Goal: Transaction & Acquisition: Purchase product/service

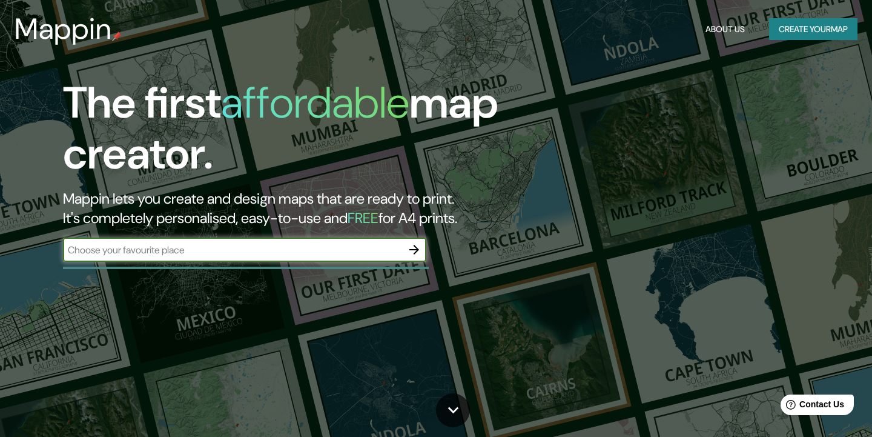
click at [415, 254] on icon "button" at bounding box center [414, 249] width 15 height 15
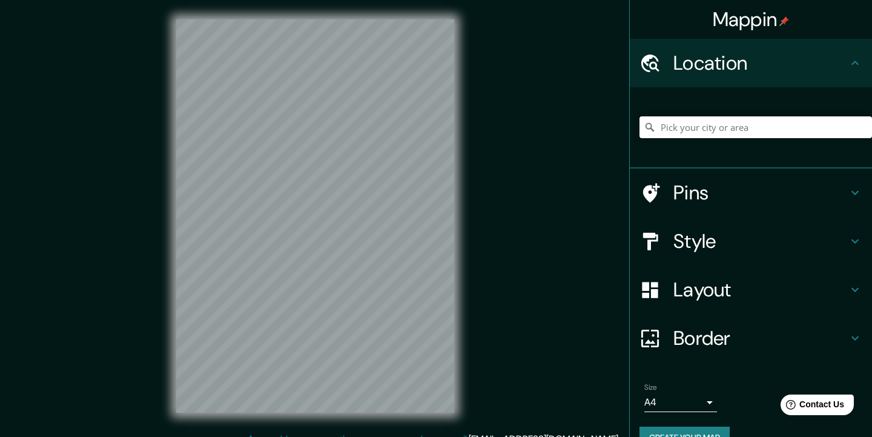
click at [710, 122] on input "Pick your city or area" at bounding box center [756, 127] width 233 height 22
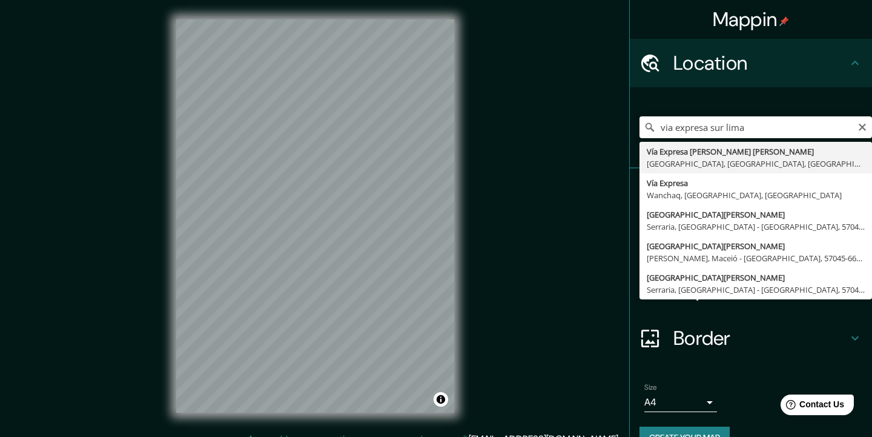
type input "Vía Expresa Luis Fernán Bedoya Reyes, Lima, Provincia de Lima, Perú"
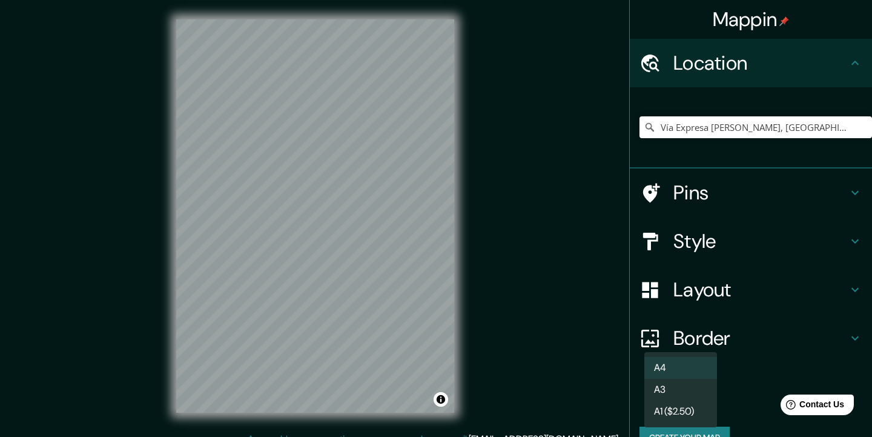
click at [703, 395] on body "Mappin Location Vía Expresa Luis Fernán Bedoya Reyes, Lima, Provincia de Lima, …" at bounding box center [436, 218] width 872 height 437
click at [703, 394] on li "A3" at bounding box center [680, 390] width 73 height 22
type input "a4"
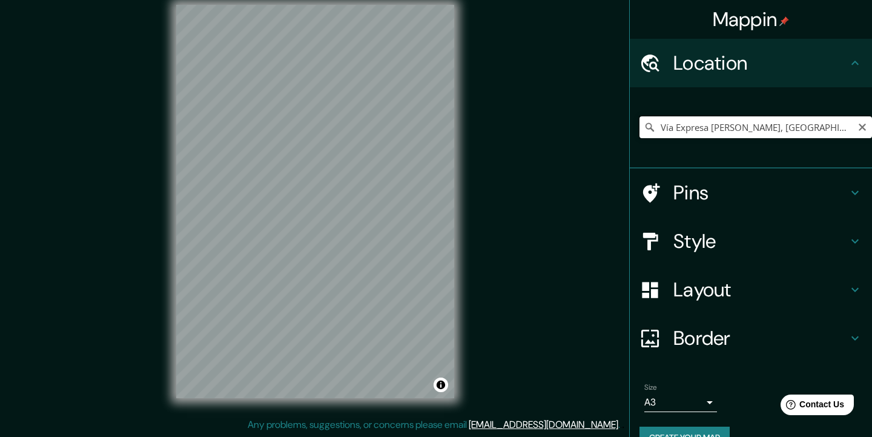
click at [692, 122] on input "Vía Expresa Luis Fernán Bedoya Reyes, Lima, Provincia de Lima, Perú" at bounding box center [756, 127] width 233 height 22
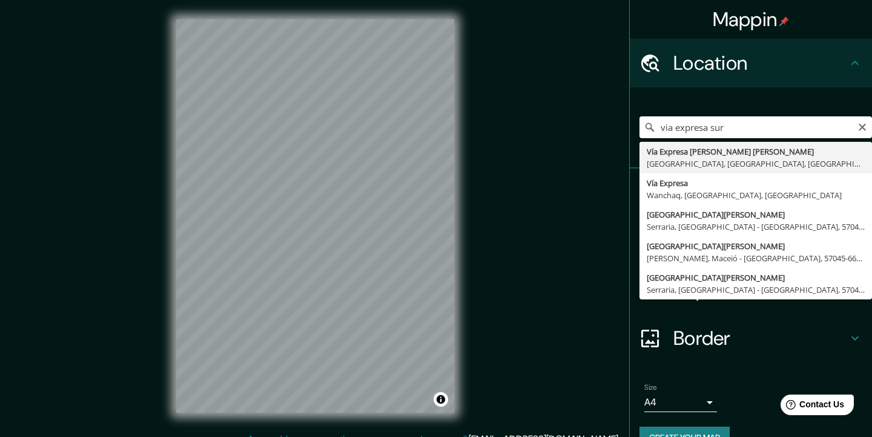
type input "Vía Expresa [PERSON_NAME], [GEOGRAPHIC_DATA], [GEOGRAPHIC_DATA], [GEOGRAPHIC_DA…"
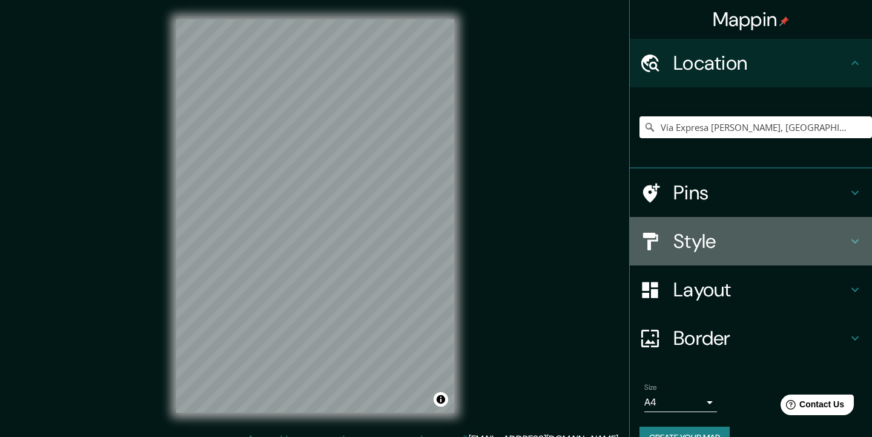
click at [673, 243] on div at bounding box center [657, 241] width 34 height 21
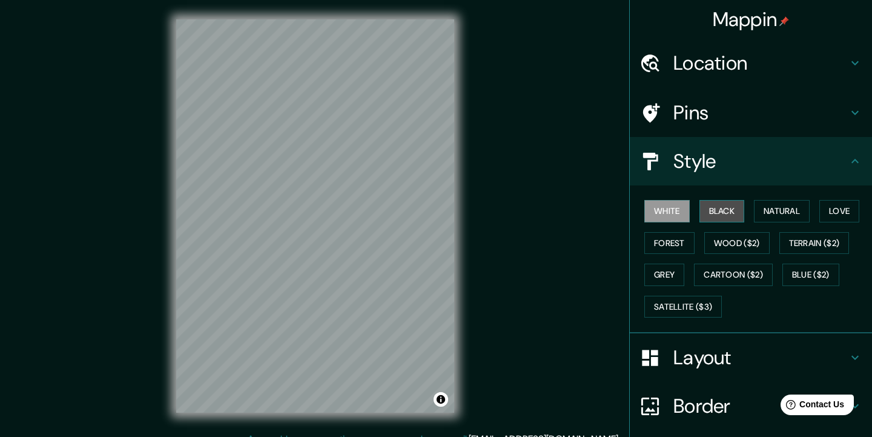
click at [726, 210] on button "Black" at bounding box center [722, 211] width 45 height 22
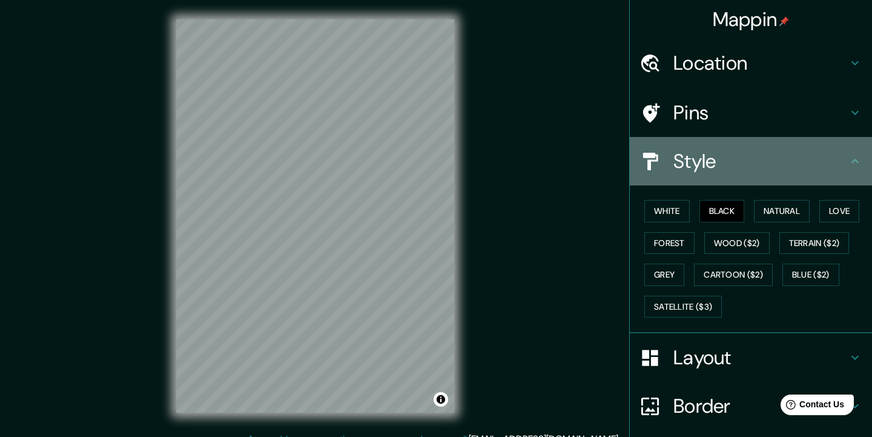
click at [721, 157] on h4 "Style" at bounding box center [761, 161] width 174 height 24
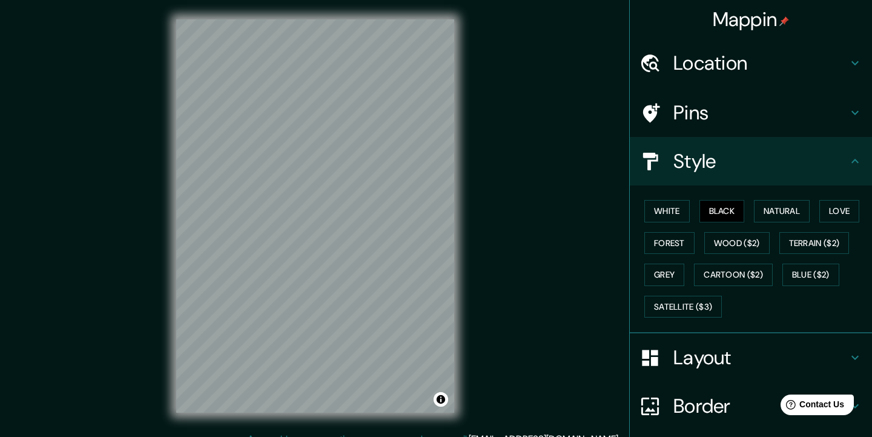
click at [858, 156] on icon at bounding box center [855, 161] width 15 height 15
click at [853, 350] on icon at bounding box center [855, 357] width 15 height 15
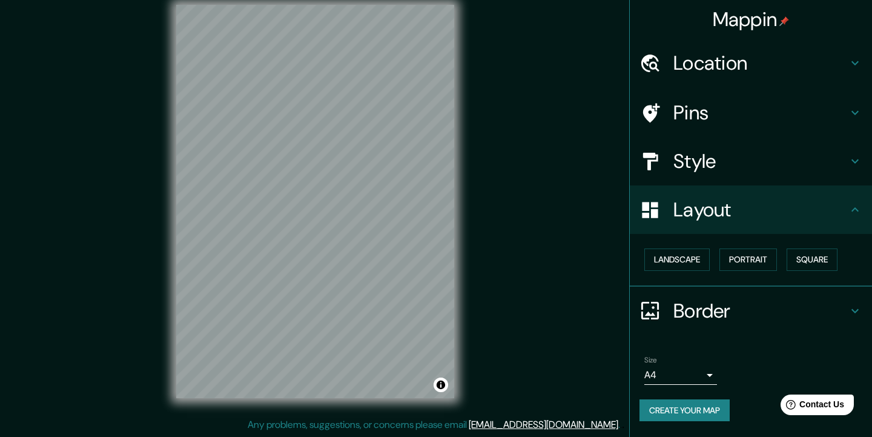
scroll to position [15, 0]
click at [855, 308] on icon at bounding box center [855, 310] width 15 height 15
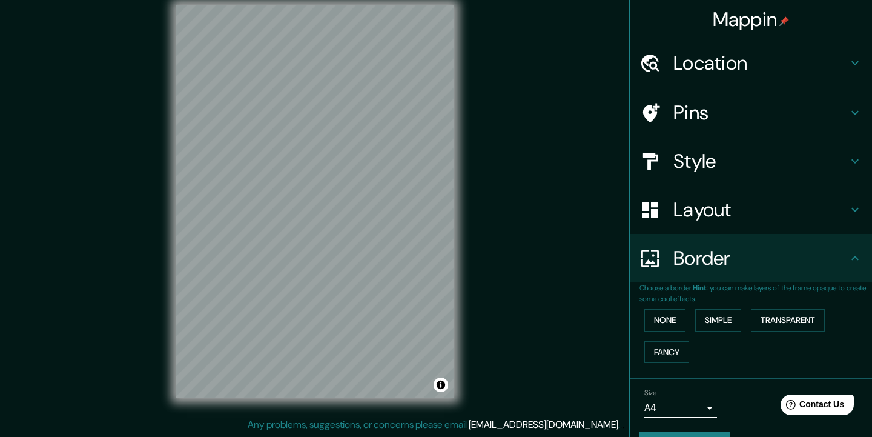
click at [704, 400] on body "Mappin Location Vía Expresa Luis Fernán Bedoya Reyes, Lima, Provincia de Lima, …" at bounding box center [436, 203] width 872 height 437
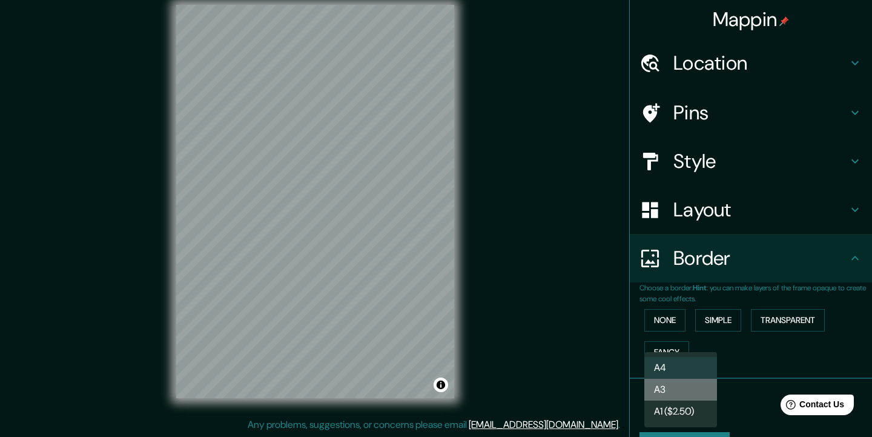
click at [680, 389] on li "A3" at bounding box center [680, 390] width 73 height 22
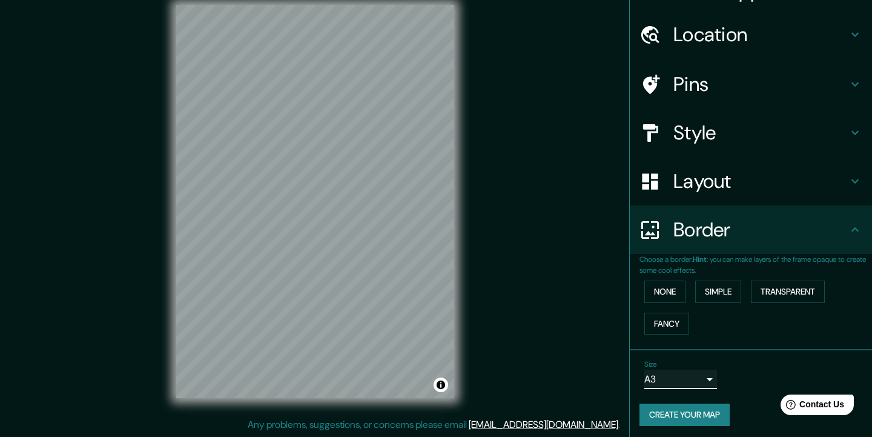
scroll to position [28, 0]
click at [786, 291] on button "Transparent" at bounding box center [788, 292] width 74 height 22
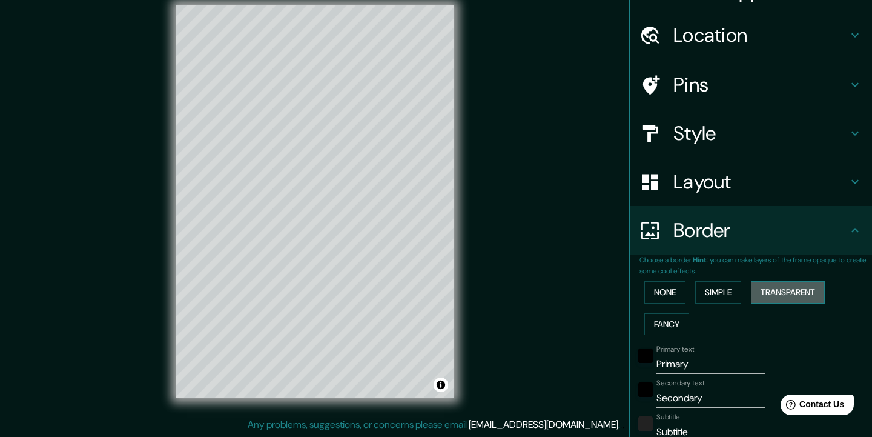
click at [780, 296] on button "Transparent" at bounding box center [788, 292] width 74 height 22
type input "220"
type input "37"
click at [727, 289] on button "Simple" at bounding box center [718, 292] width 46 height 22
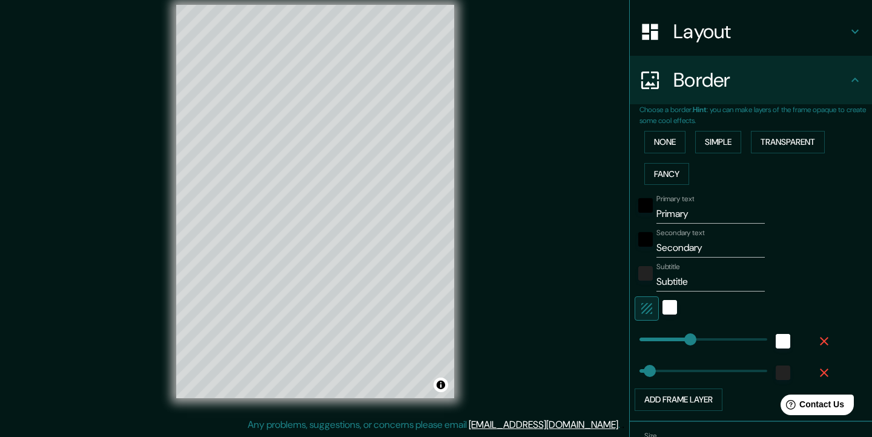
scroll to position [179, 0]
click at [674, 137] on button "None" at bounding box center [664, 141] width 41 height 22
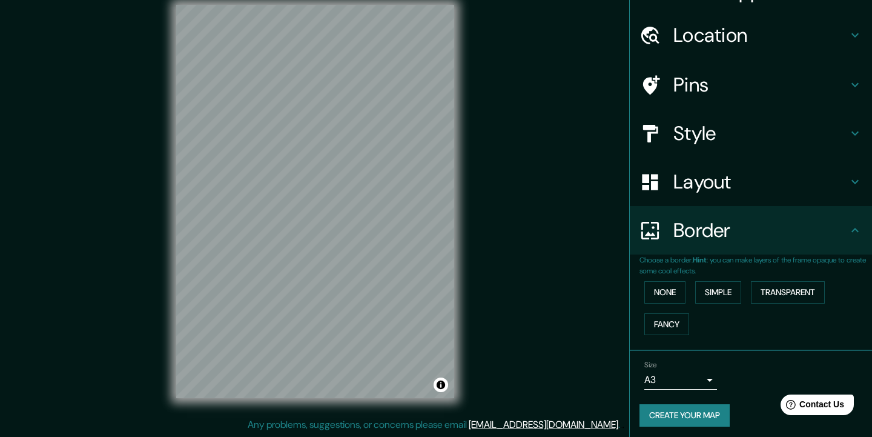
scroll to position [15, 0]
click at [702, 414] on button "Create your map" at bounding box center [685, 415] width 90 height 22
click at [683, 413] on div "Create your map" at bounding box center [751, 415] width 223 height 22
click at [685, 410] on button "Create your map" at bounding box center [685, 415] width 90 height 22
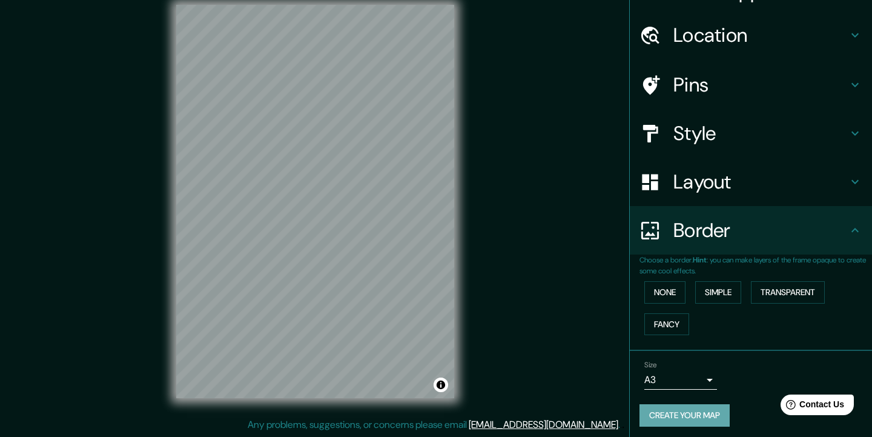
click at [685, 410] on button "Create your map" at bounding box center [685, 415] width 90 height 22
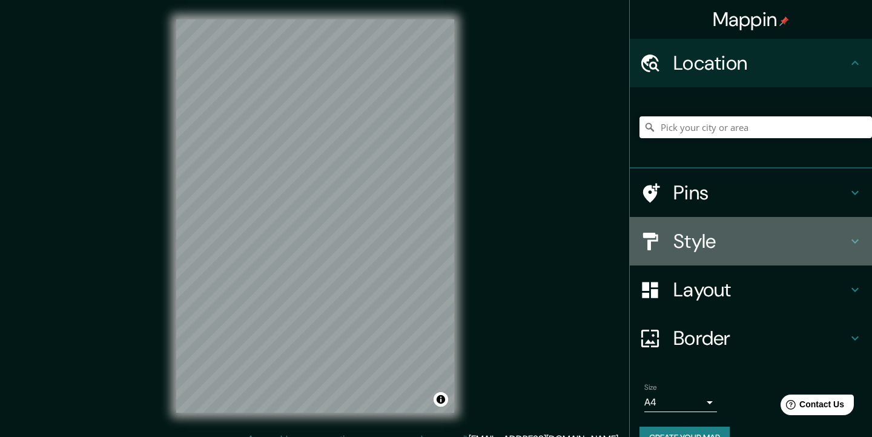
click at [761, 229] on h4 "Style" at bounding box center [761, 241] width 174 height 24
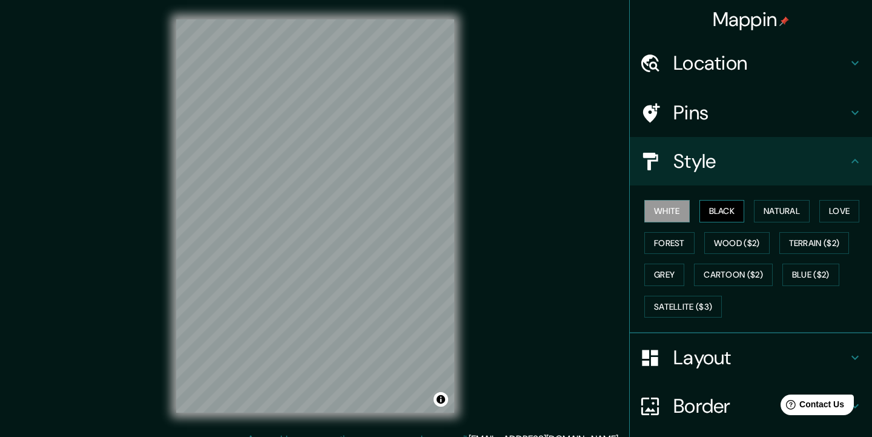
click at [726, 213] on button "Black" at bounding box center [722, 211] width 45 height 22
click at [734, 173] on div "Style" at bounding box center [751, 161] width 242 height 48
click at [694, 69] on h4 "Location" at bounding box center [761, 63] width 174 height 24
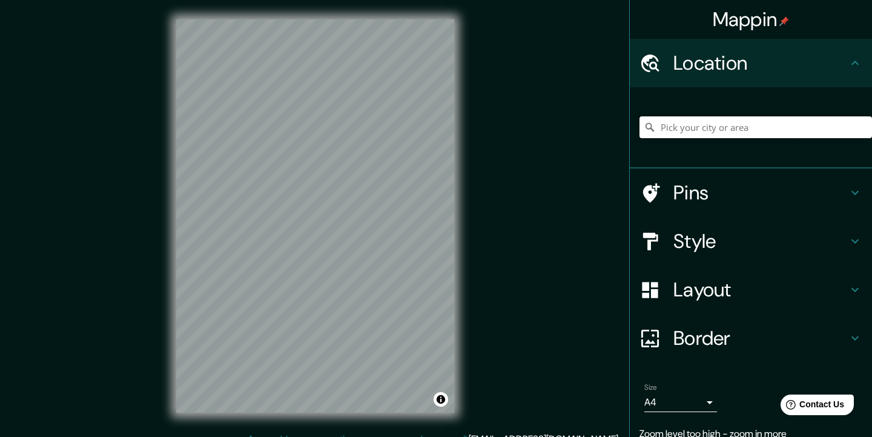
click at [718, 129] on input "Pick your city or area" at bounding box center [756, 127] width 233 height 22
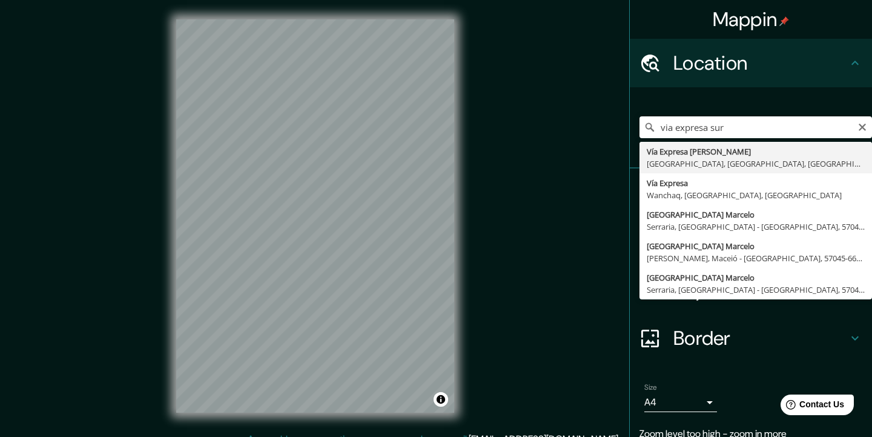
type input "Vía Expresa Luis Fernán Bedoya Reyes, Lima, Provincia de Lima, Perú"
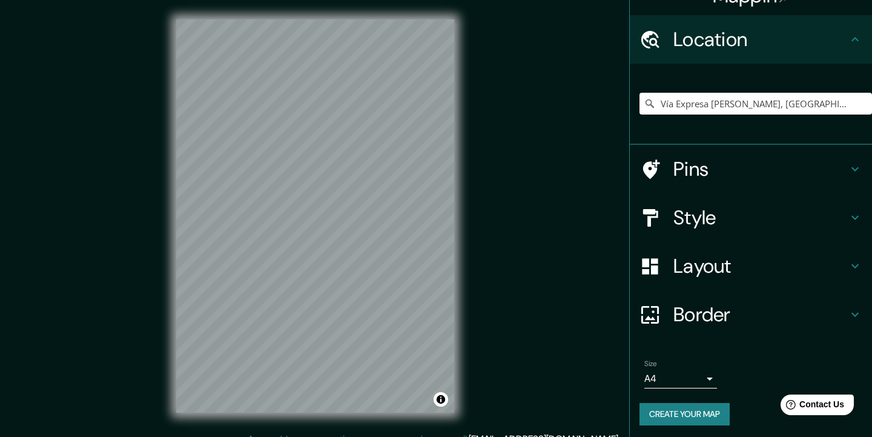
scroll to position [23, 0]
click at [693, 382] on body "Mappin Location Vía Expresa Luis Fernán Bedoya Reyes, Lima, Provincia de Lima, …" at bounding box center [436, 218] width 872 height 437
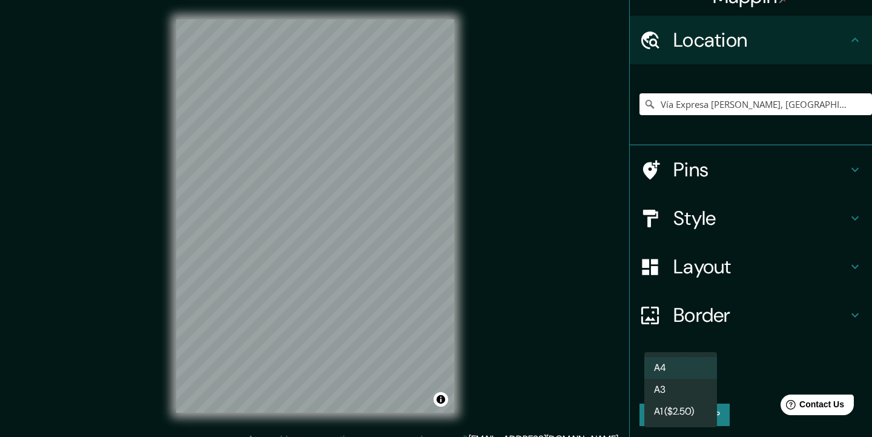
click at [672, 393] on li "A3" at bounding box center [680, 390] width 73 height 22
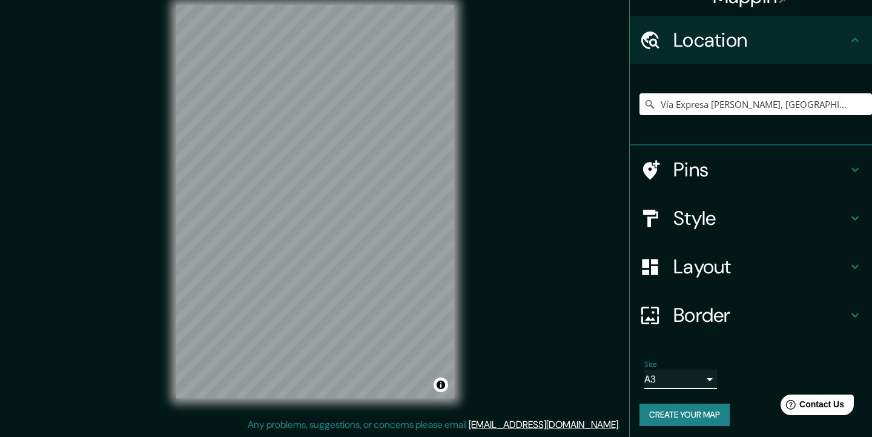
scroll to position [15, 0]
click at [711, 411] on button "Create your map" at bounding box center [685, 414] width 90 height 22
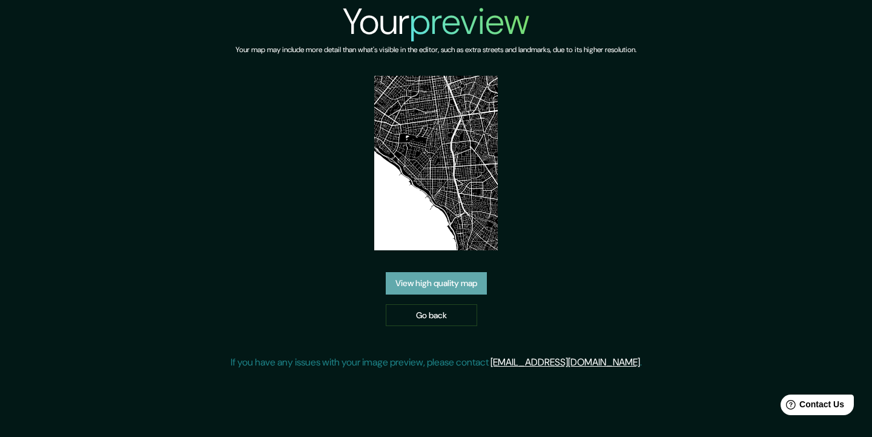
click at [472, 282] on link "View high quality map" at bounding box center [436, 283] width 101 height 22
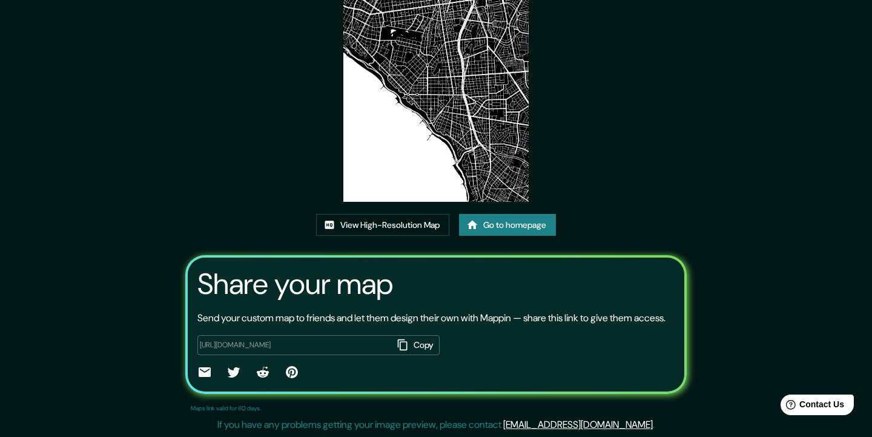
scroll to position [127, 0]
click at [419, 340] on button "Copy" at bounding box center [415, 345] width 47 height 20
click at [405, 214] on link "View High-Resolution Map" at bounding box center [382, 225] width 133 height 22
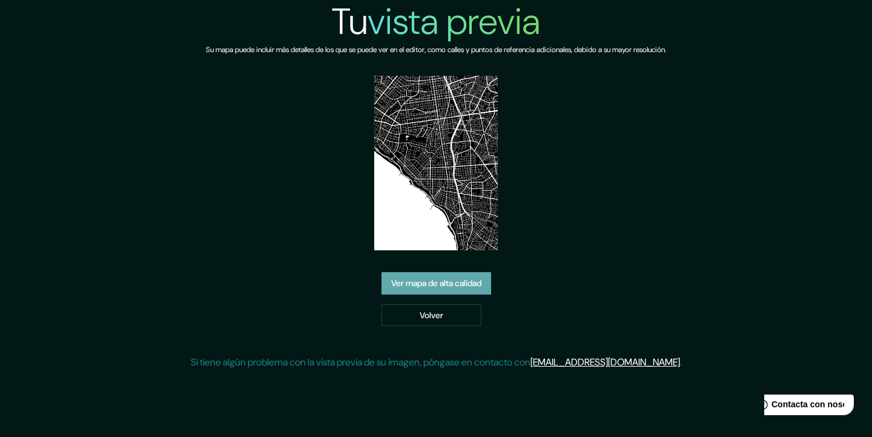
click at [449, 283] on link "Ver mapa de alta calidad" at bounding box center [437, 283] width 110 height 22
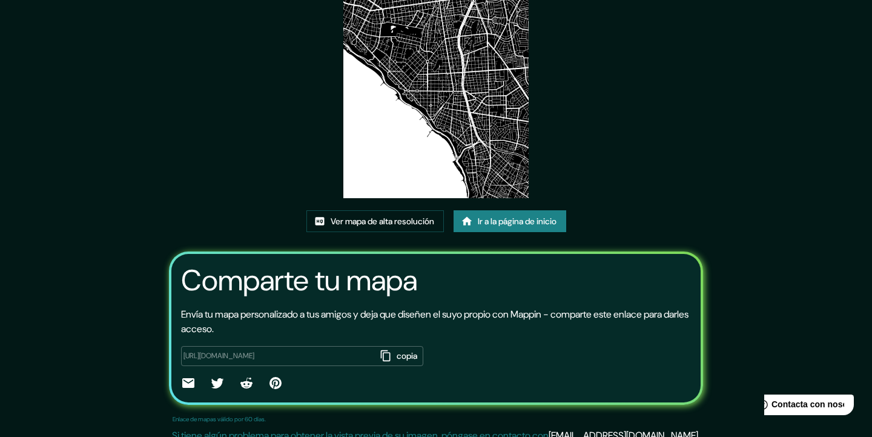
scroll to position [116, 0]
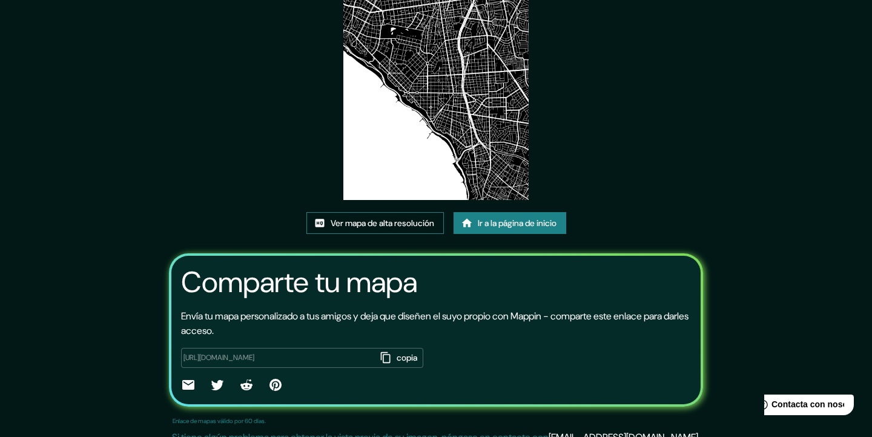
click at [419, 224] on link "Ver mapa de alta resolución" at bounding box center [374, 223] width 137 height 22
